Goal: Find contact information: Find contact information

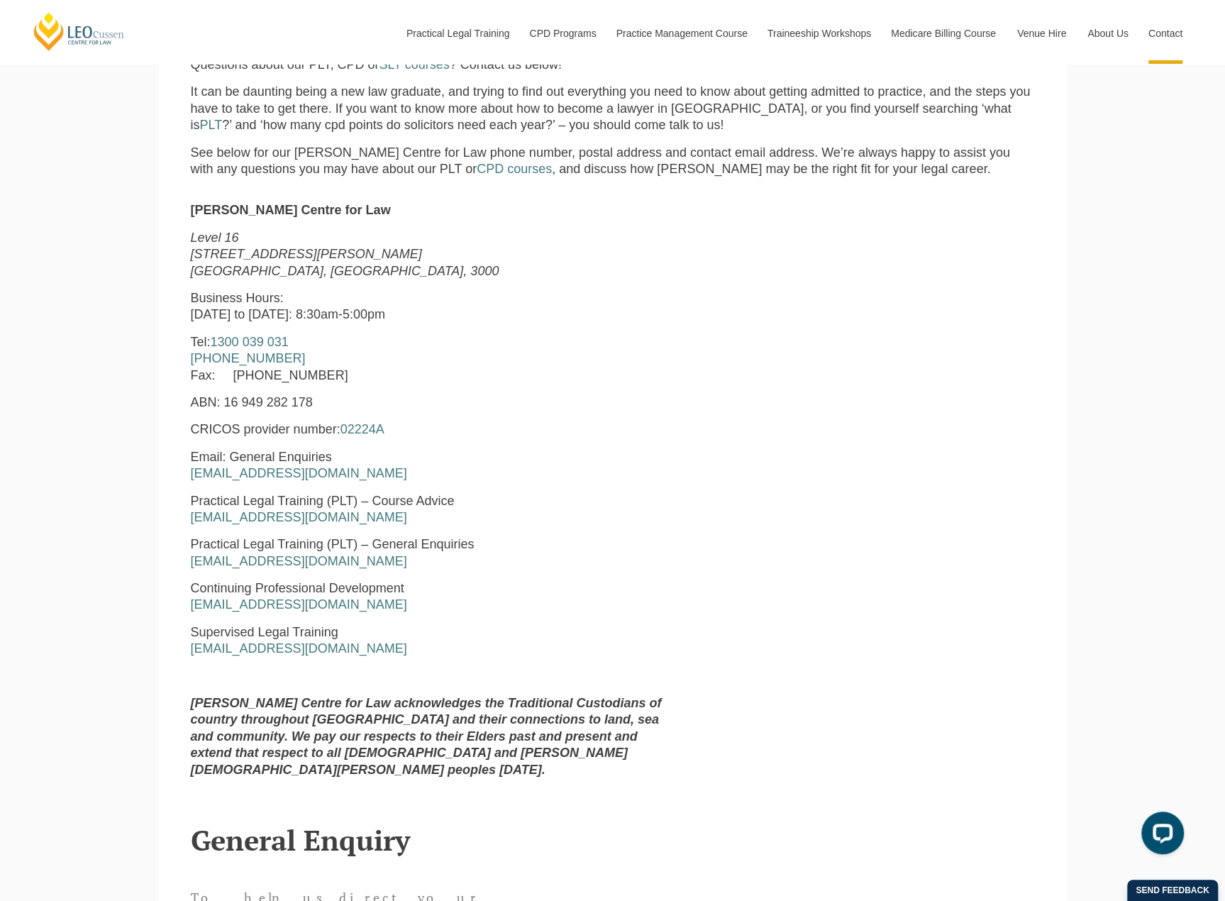
scroll to position [383, 0]
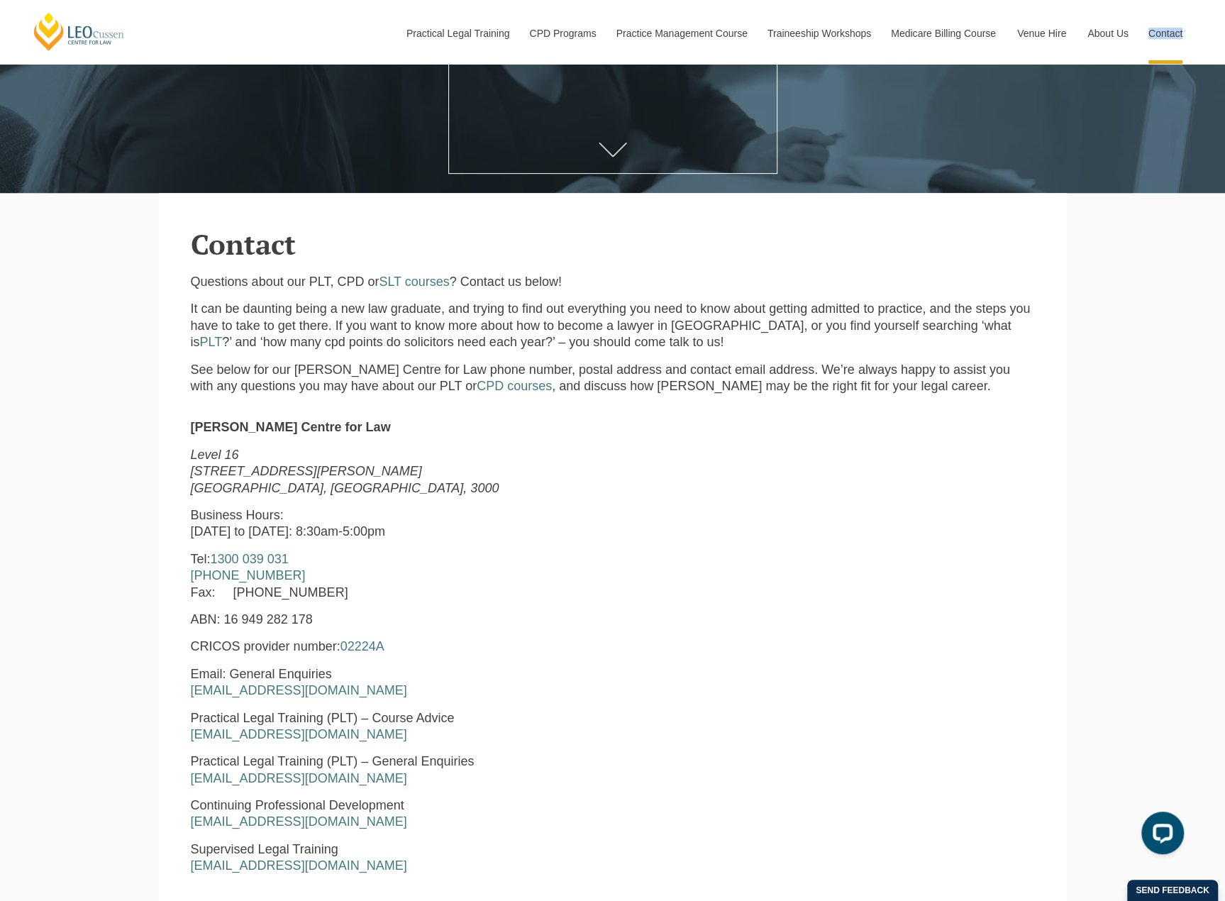
scroll to position [284, 0]
